Goal: Task Accomplishment & Management: Use online tool/utility

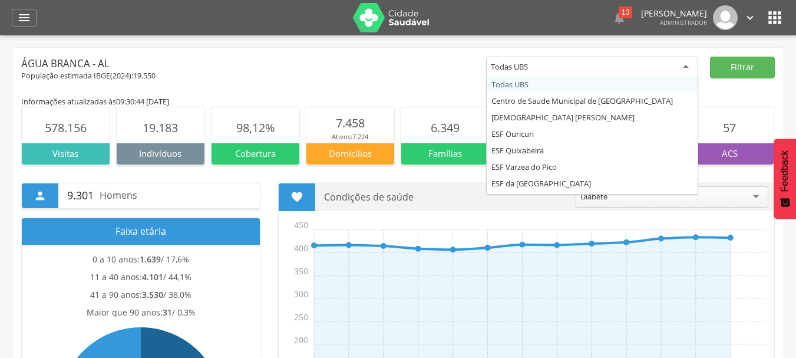
click at [683, 71] on div "Todas UBS" at bounding box center [592, 67] width 212 height 21
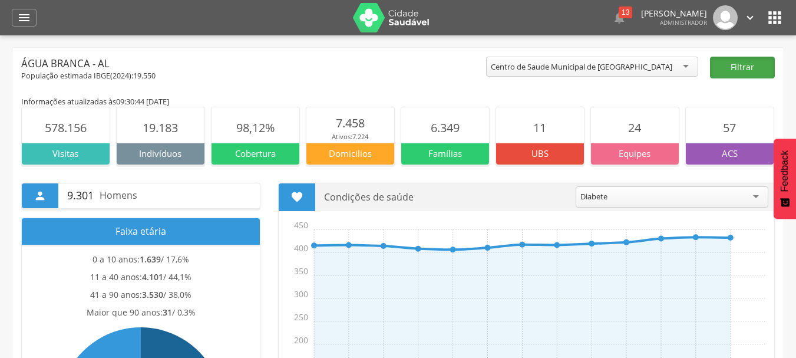
click at [760, 70] on button "Filtrar" at bounding box center [742, 68] width 65 height 22
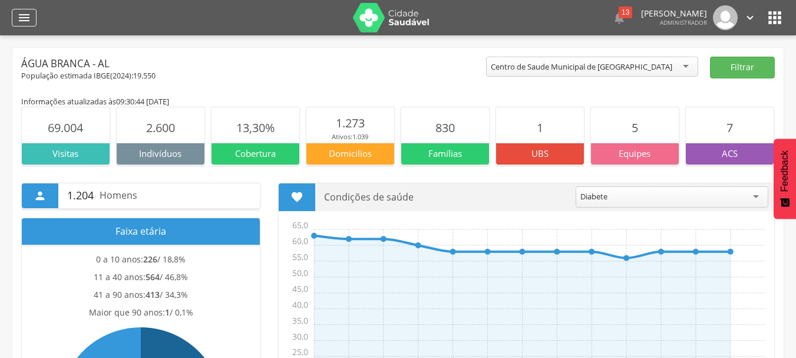
click at [21, 16] on icon "" at bounding box center [24, 18] width 14 height 14
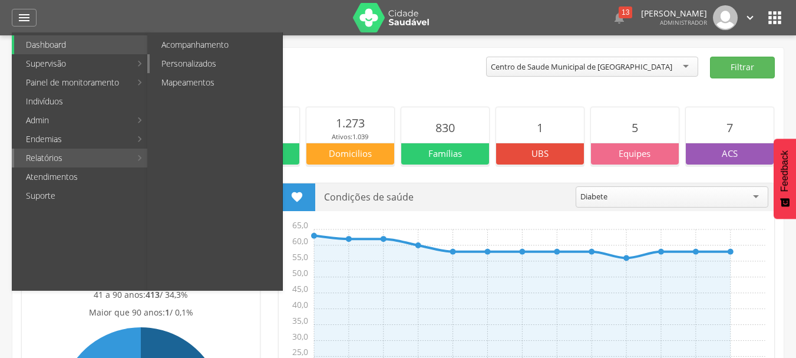
click at [183, 62] on link "Personalizados" at bounding box center [216, 63] width 133 height 19
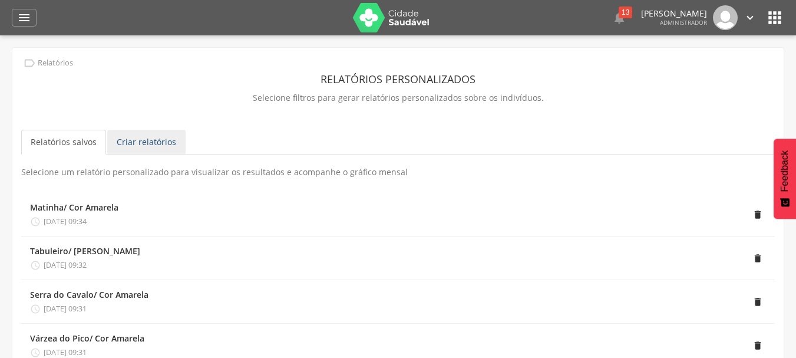
click at [158, 139] on link "Criar relatórios" at bounding box center [146, 142] width 78 height 25
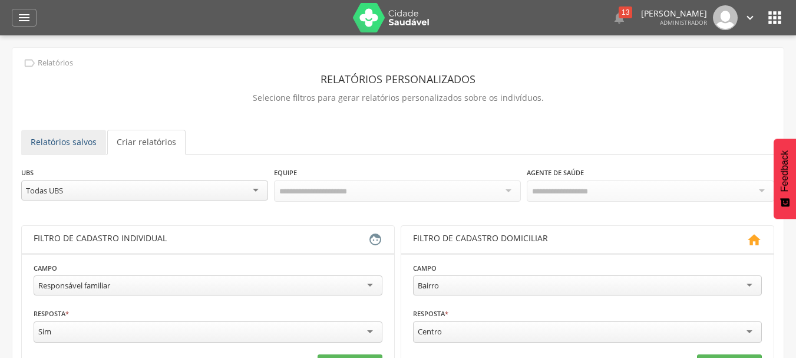
click at [82, 135] on link "Relatórios salvos" at bounding box center [63, 142] width 85 height 25
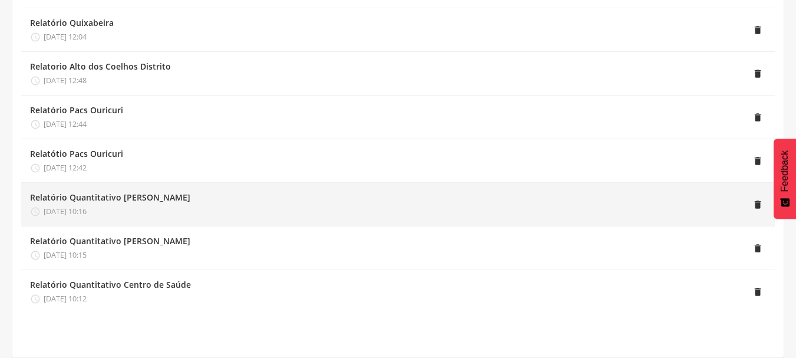
click at [118, 196] on div "Relatório Quantitativo [PERSON_NAME]" at bounding box center [110, 198] width 160 height 12
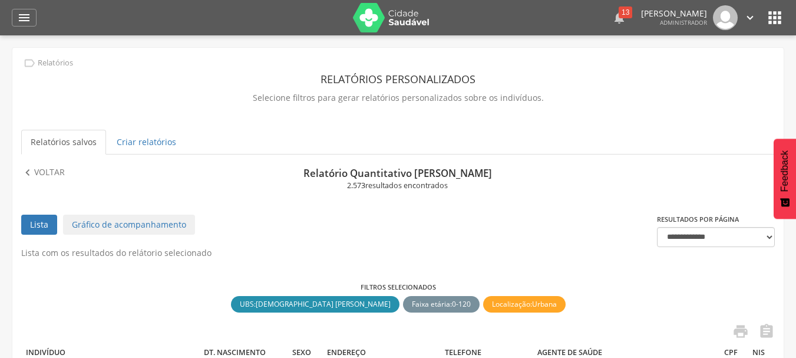
click at [619, 12] on div "13" at bounding box center [626, 12] width 14 height 12
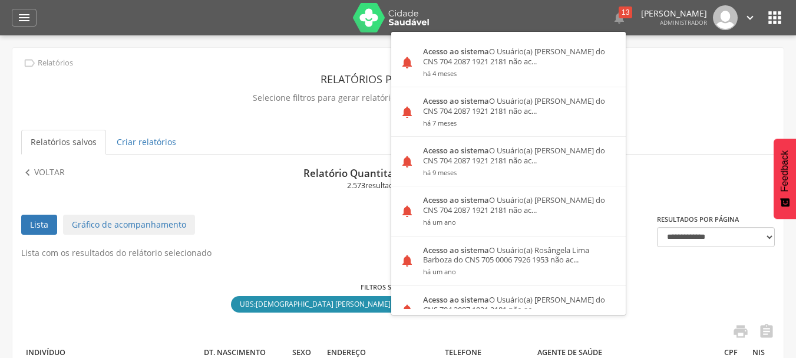
click at [261, 95] on p "Selecione filtros para gerar relatórios personalizados sobre os indivíduos." at bounding box center [398, 98] width 754 height 17
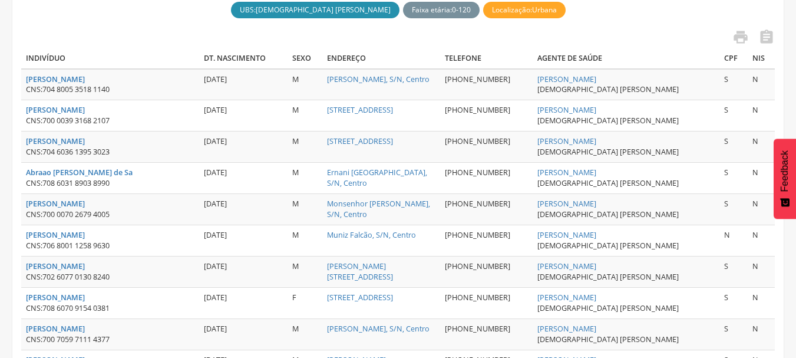
scroll to position [295, 0]
